Goal: Information Seeking & Learning: Learn about a topic

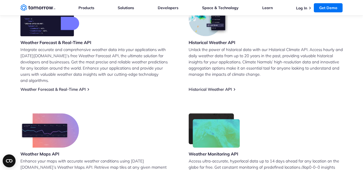
scroll to position [254, 0]
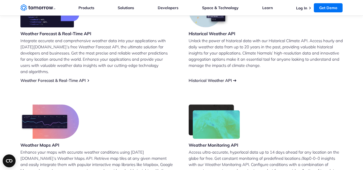
click at [232, 78] on link "Historical Weather API" at bounding box center [209, 80] width 43 height 5
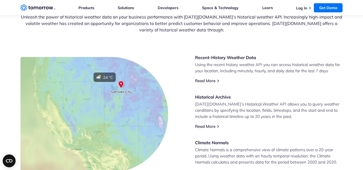
scroll to position [235, 0]
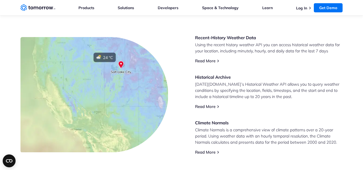
click at [215, 107] on link "Read More" at bounding box center [205, 106] width 20 height 5
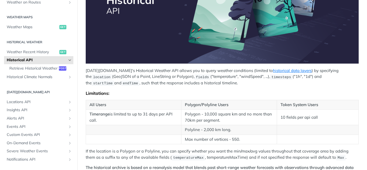
scroll to position [114, 0]
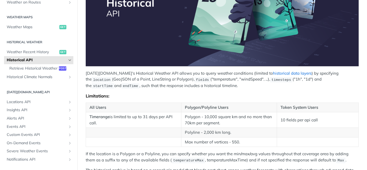
click at [281, 73] on link "historical data layers" at bounding box center [292, 73] width 39 height 5
